Goal: Find contact information: Find contact information

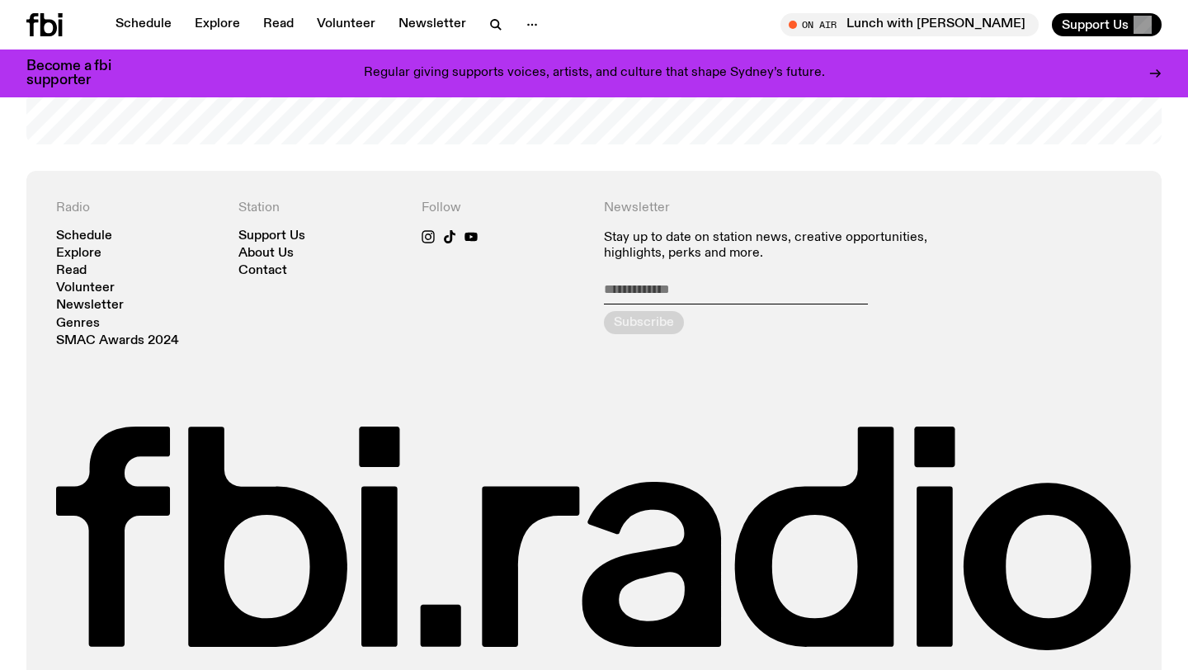
scroll to position [3496, 0]
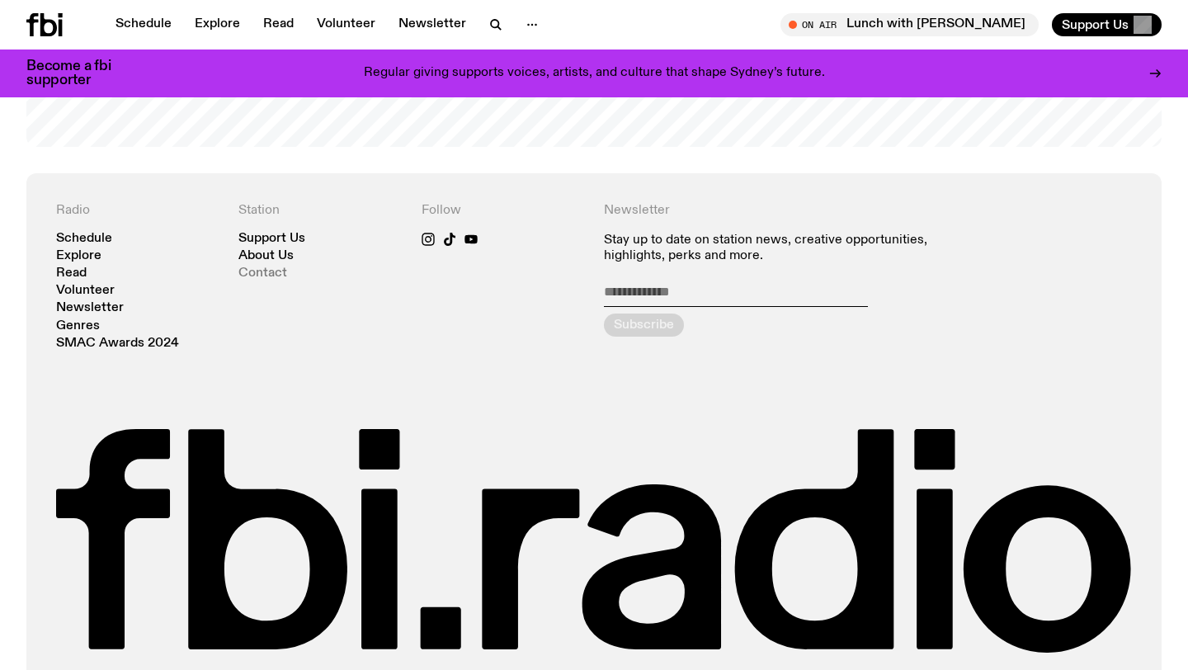
click at [272, 274] on link "Contact" at bounding box center [263, 273] width 49 height 12
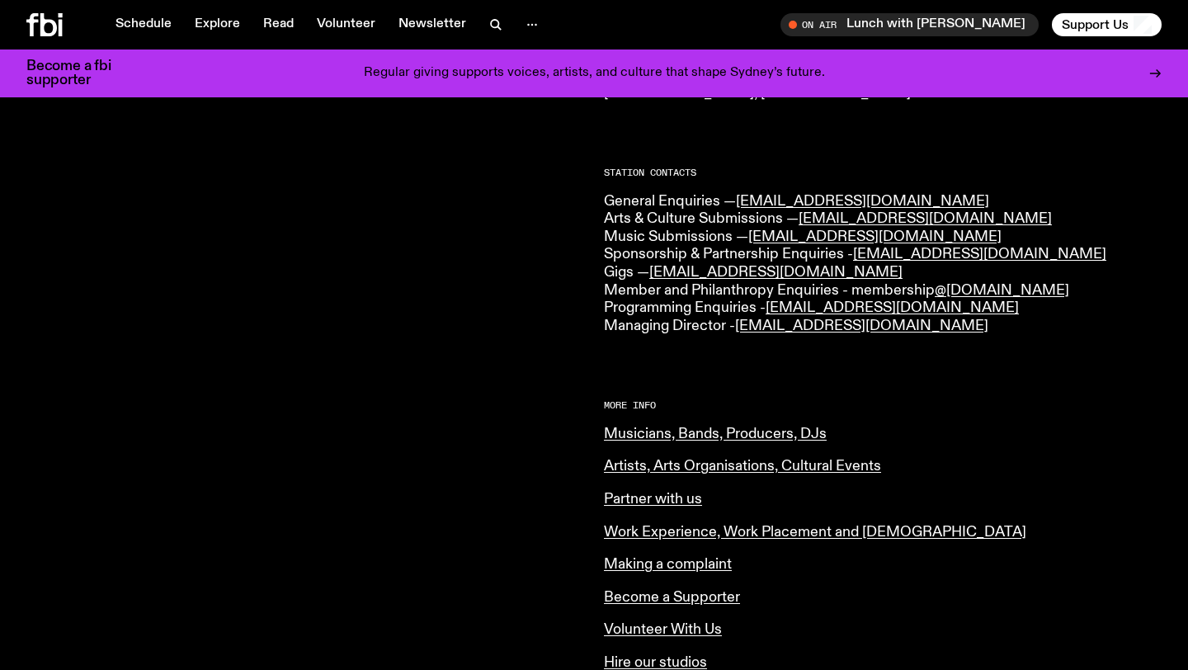
scroll to position [399, 0]
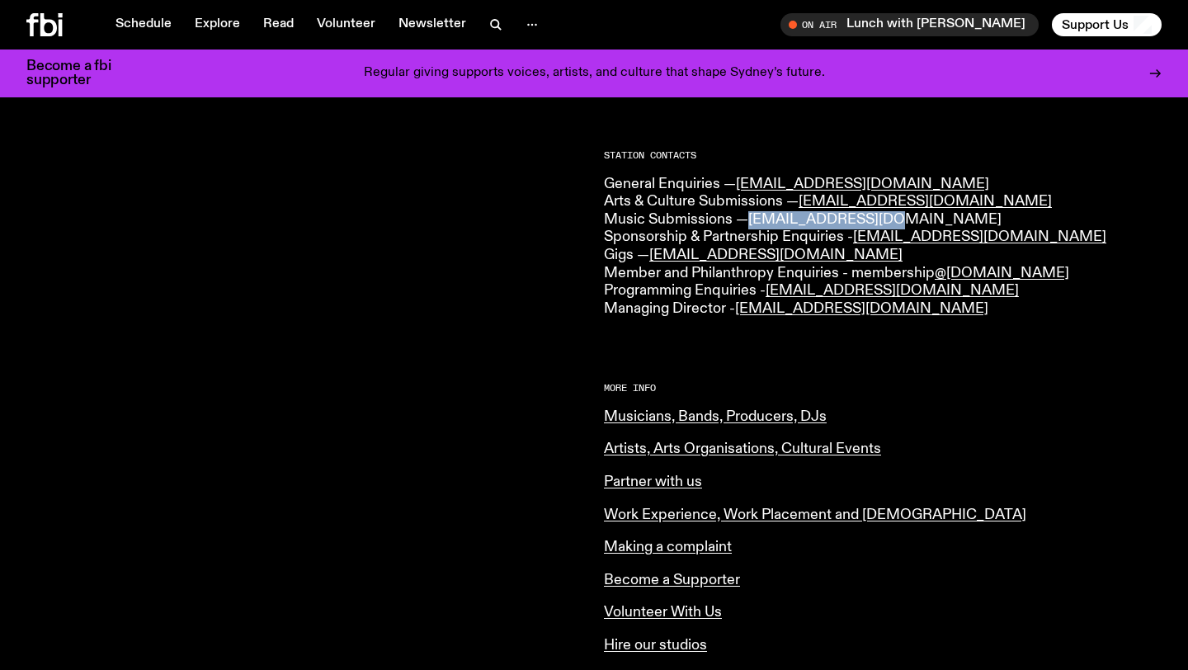
drag, startPoint x: 898, startPoint y: 222, endPoint x: 754, endPoint y: 220, distance: 144.4
click at [754, 220] on p "General Enquiries — [EMAIL_ADDRESS][DOMAIN_NAME] Arts & Culture Submissions — […" at bounding box center [883, 247] width 558 height 143
copy link "[EMAIL_ADDRESS][DOMAIN_NAME]"
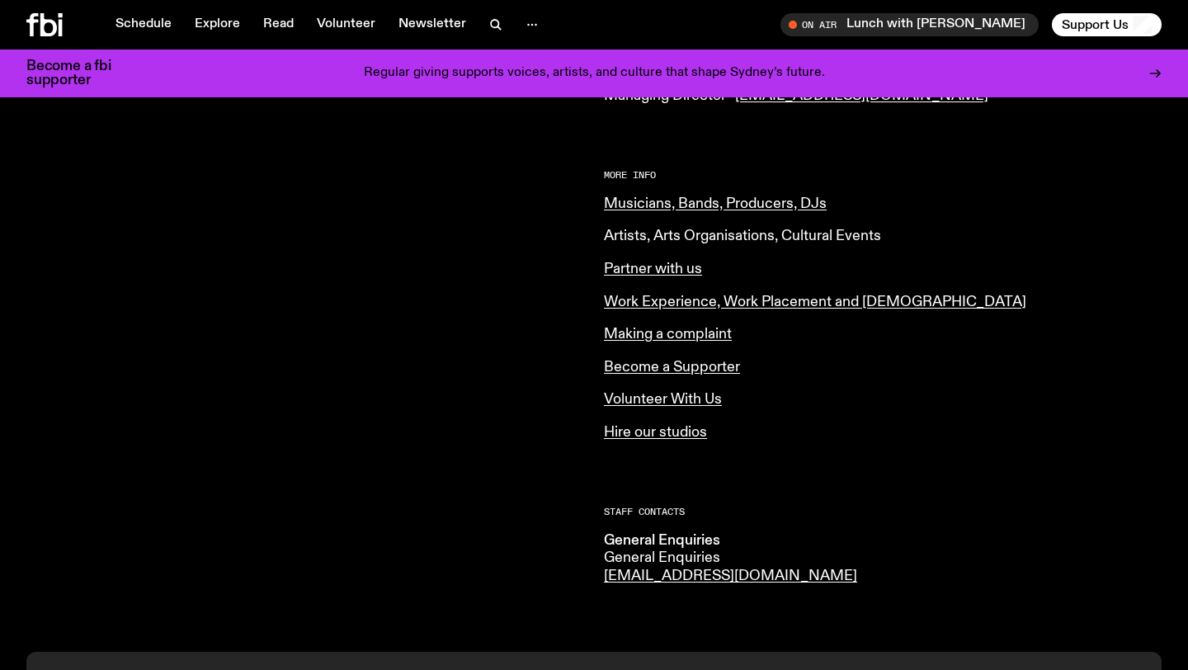
scroll to position [614, 0]
click at [646, 202] on link "Musicians, Bands, Producers, DJs" at bounding box center [715, 202] width 223 height 15
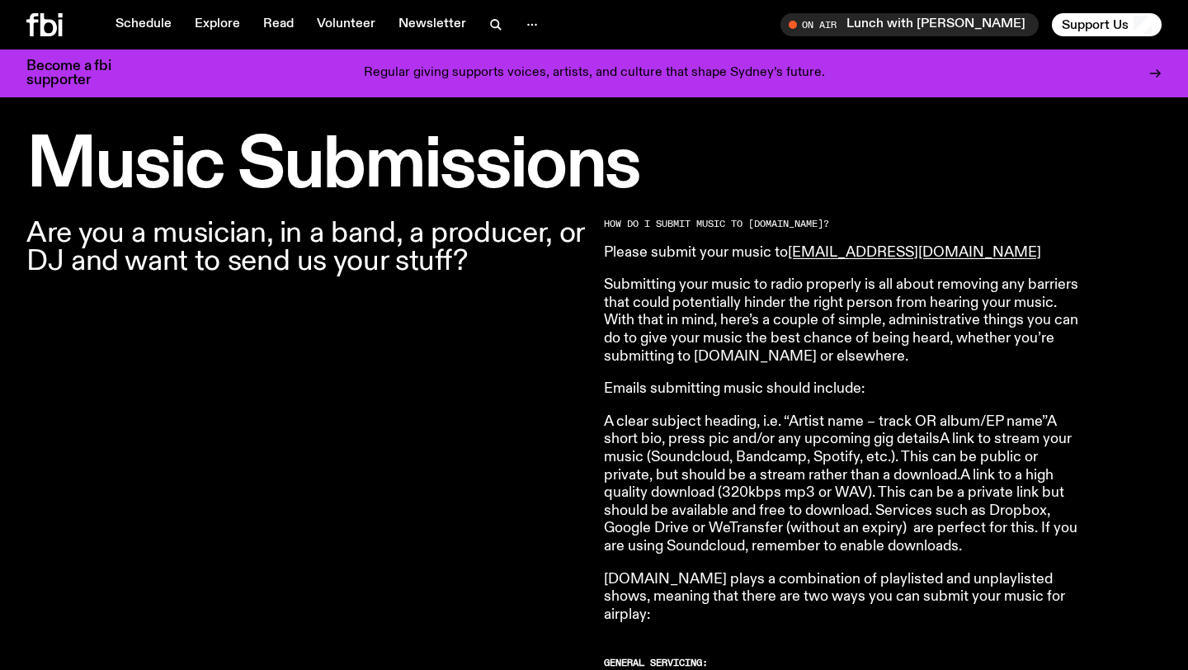
scroll to position [455, 0]
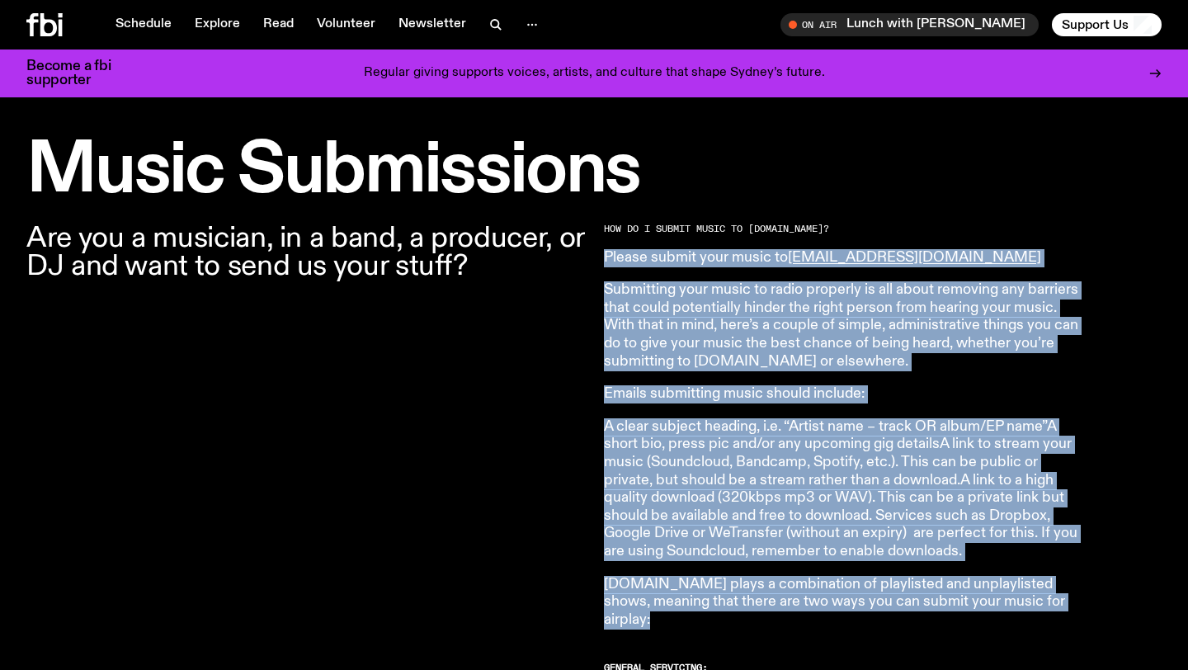
drag, startPoint x: 598, startPoint y: 257, endPoint x: 1061, endPoint y: 631, distance: 594.5
copy article "Loremi dolors amet conse ad elits@doeiusmo.tem Incididunt utla etdol ma aliqu e…"
